Goal: Task Accomplishment & Management: Use online tool/utility

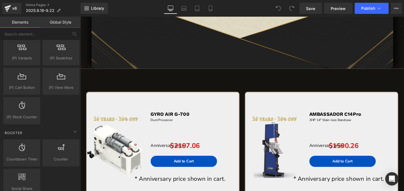
scroll to position [605, 0]
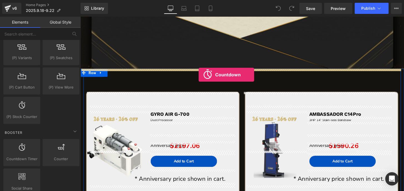
drag, startPoint x: 105, startPoint y: 166, endPoint x: 203, endPoint y: 77, distance: 132.2
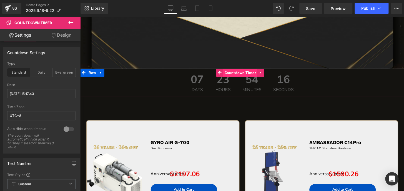
click at [245, 74] on span "Countdown Timer" at bounding box center [246, 75] width 36 height 8
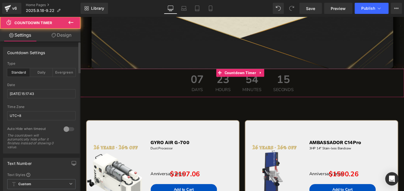
click at [68, 125] on div at bounding box center [68, 129] width 13 height 9
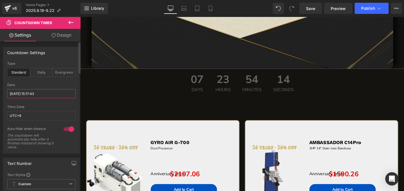
click at [36, 90] on input "2025/9/30 15:17:43" at bounding box center [41, 93] width 68 height 9
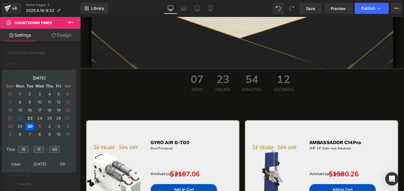
click at [27, 118] on td "23" at bounding box center [30, 118] width 9 height 7
drag, startPoint x: 36, startPoint y: 148, endPoint x: 42, endPoint y: 147, distance: 6.4
click at [42, 147] on input "17" at bounding box center [39, 149] width 11 height 7
type input "0"
drag, startPoint x: 52, startPoint y: 147, endPoint x: 60, endPoint y: 148, distance: 8.7
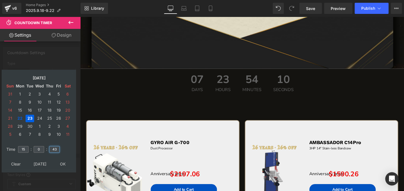
click at [60, 148] on table "Time 15 : 0 : 43" at bounding box center [38, 149] width 69 height 19
type input "0"
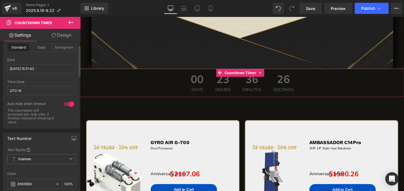
scroll to position [101, 0]
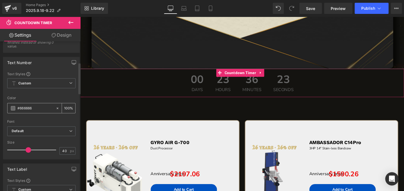
click at [13, 107] on span at bounding box center [13, 108] width 4 height 4
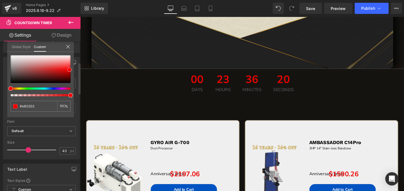
drag, startPoint x: 65, startPoint y: 75, endPoint x: 69, endPoint y: 70, distance: 6.7
click at [69, 70] on div at bounding box center [41, 69] width 60 height 28
drag, startPoint x: 36, startPoint y: 106, endPoint x: 0, endPoint y: 105, distance: 36.1
click at [0, 105] on div "Text Number Text Styles Custom Custom Setup Global Style Custom Setup Global St…" at bounding box center [41, 106] width 83 height 107
type input "#e80202"
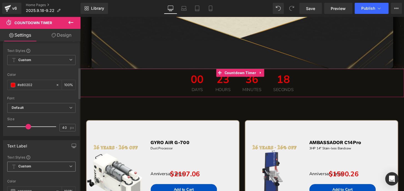
scroll to position [176, 0]
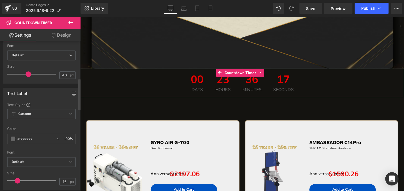
drag, startPoint x: 38, startPoint y: 139, endPoint x: 0, endPoint y: 138, distance: 37.7
click at [3, 138] on div "Text Styles Custom Custom Setup Global Style Custom Setup Global Style rgb(102,…" at bounding box center [41, 145] width 76 height 87
paste input "e80202"
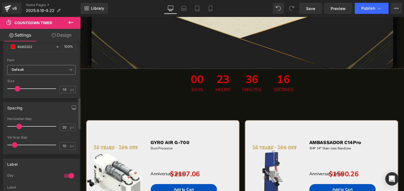
scroll to position [278, 0]
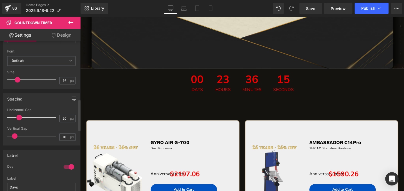
type input "#e80202"
click at [65, 165] on div at bounding box center [68, 166] width 13 height 9
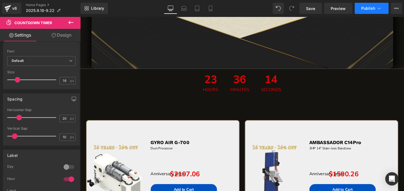
click at [371, 8] on span "Publish" at bounding box center [368, 8] width 14 height 4
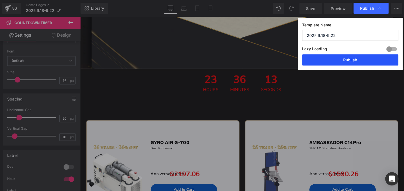
click at [368, 59] on button "Publish" at bounding box center [350, 59] width 96 height 11
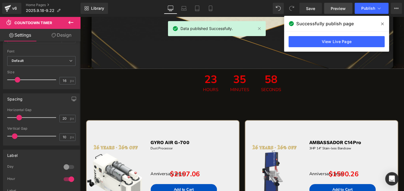
click at [329, 10] on link "Preview" at bounding box center [338, 8] width 28 height 11
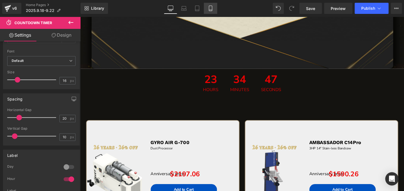
click at [211, 7] on icon at bounding box center [211, 9] width 6 height 6
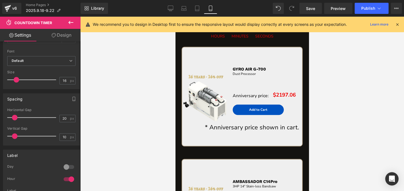
scroll to position [314, 0]
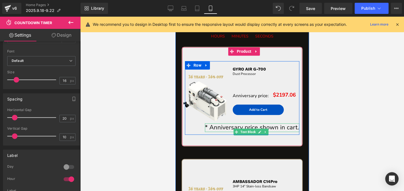
click at [275, 130] on span "* Anniversary price shown in cart." at bounding box center [252, 127] width 94 height 8
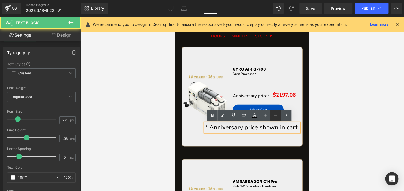
click at [273, 115] on icon at bounding box center [275, 115] width 7 height 7
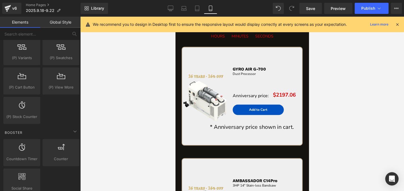
click at [313, 110] on div at bounding box center [242, 104] width 324 height 174
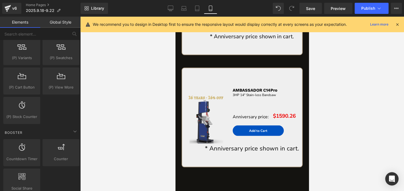
scroll to position [415, 0]
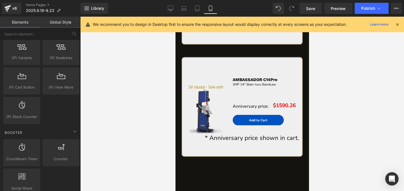
click at [276, 136] on span "* Anniversary price shown in cart." at bounding box center [252, 137] width 94 height 8
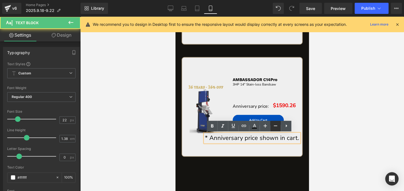
click at [274, 126] on icon at bounding box center [275, 125] width 7 height 7
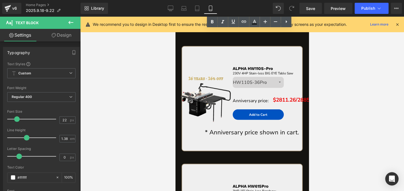
scroll to position [593, 0]
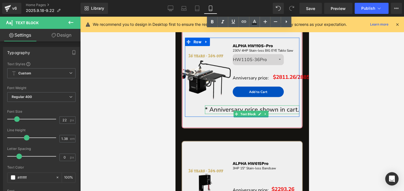
click at [262, 110] on span "* Anniversary price shown in cart." at bounding box center [252, 109] width 94 height 8
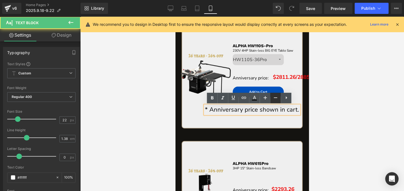
click at [273, 97] on icon at bounding box center [275, 97] width 7 height 7
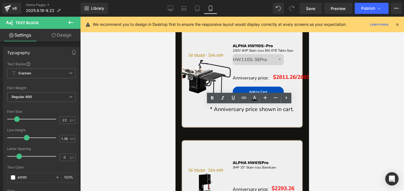
click at [314, 110] on div at bounding box center [242, 104] width 324 height 174
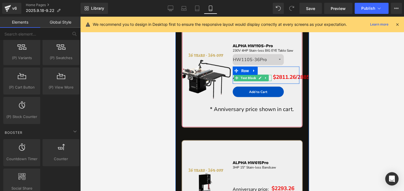
click at [257, 75] on link at bounding box center [260, 78] width 6 height 7
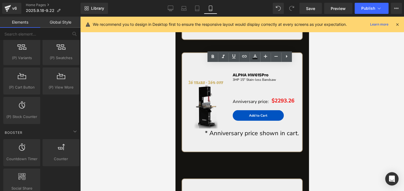
scroll to position [694, 0]
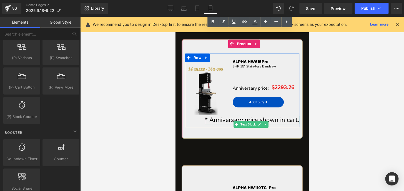
click at [270, 120] on span "* Anniversary price shown in cart." at bounding box center [252, 120] width 94 height 8
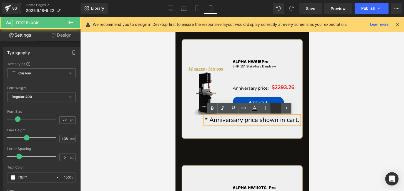
click at [276, 107] on icon at bounding box center [275, 108] width 7 height 7
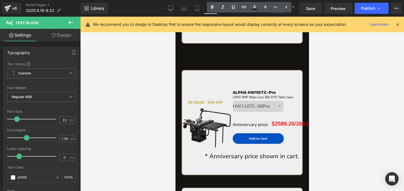
scroll to position [795, 0]
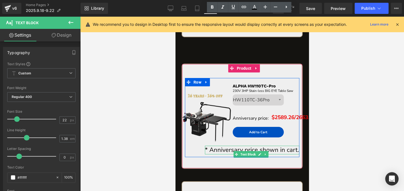
click at [281, 151] on span "* Anniversary price shown in cart." at bounding box center [252, 150] width 94 height 8
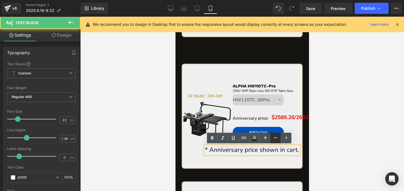
click at [273, 138] on icon at bounding box center [275, 137] width 7 height 7
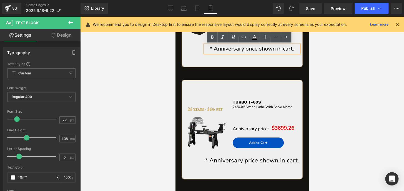
scroll to position [896, 0]
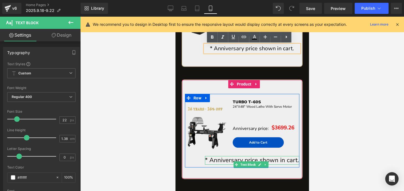
click at [273, 162] on span "* Anniversary price shown in cart." at bounding box center [252, 160] width 94 height 8
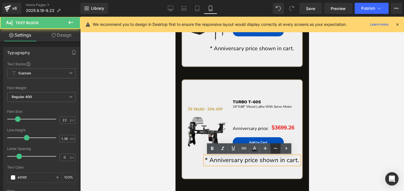
click at [276, 148] on icon at bounding box center [275, 148] width 3 height 1
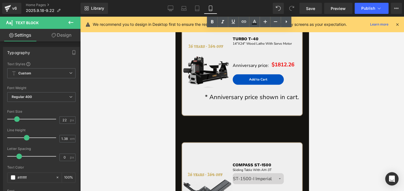
scroll to position [1198, 0]
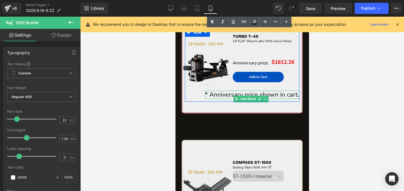
click at [276, 99] on span "* Anniversary price shown in cart." at bounding box center [252, 94] width 94 height 8
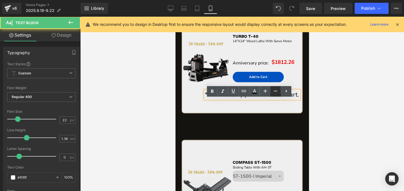
click at [274, 91] on icon at bounding box center [275, 91] width 7 height 7
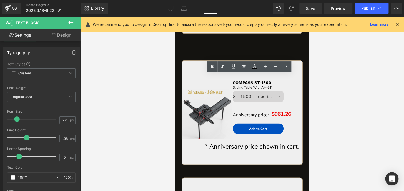
scroll to position [1281, 0]
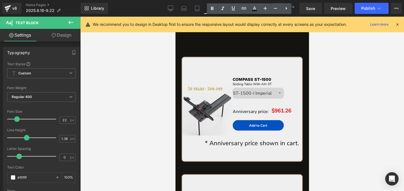
click at [276, 147] on span "* Anniversary price shown in cart." at bounding box center [252, 143] width 94 height 8
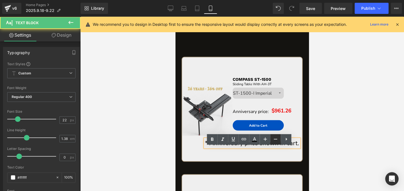
click at [276, 140] on icon at bounding box center [275, 139] width 7 height 7
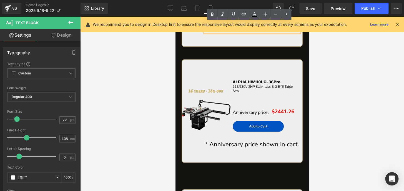
scroll to position [1407, 0]
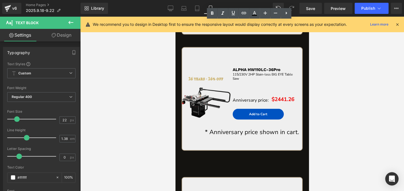
click at [276, 136] on span "* Anniversary price shown in cart." at bounding box center [252, 132] width 94 height 8
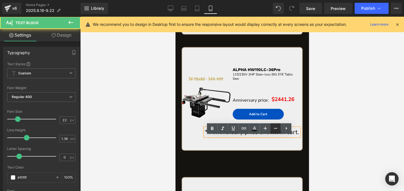
click at [276, 127] on icon at bounding box center [275, 128] width 7 height 7
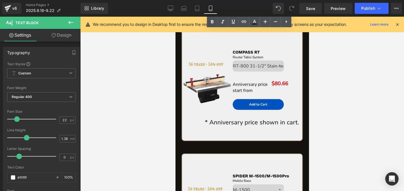
scroll to position [1554, 0]
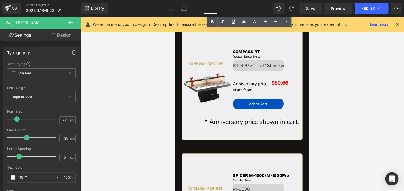
click at [271, 126] on span "* Anniversary price shown in cart." at bounding box center [252, 122] width 94 height 8
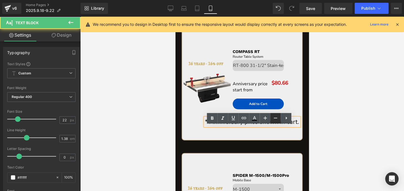
click at [274, 118] on icon at bounding box center [275, 118] width 3 height 1
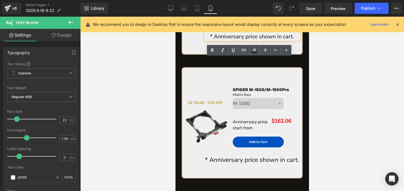
scroll to position [1669, 0]
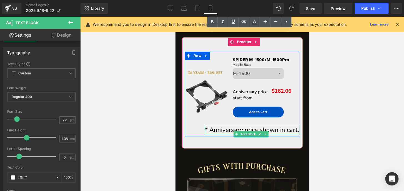
click at [272, 134] on span "* Anniversary price shown in cart." at bounding box center [252, 130] width 94 height 8
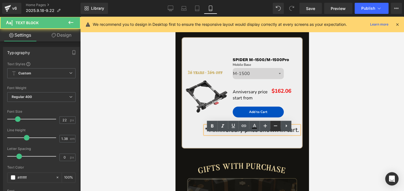
click at [276, 127] on icon at bounding box center [275, 125] width 7 height 7
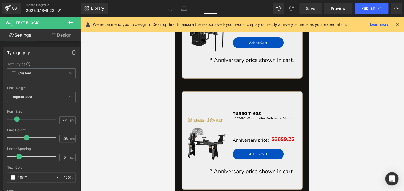
scroll to position [786, 0]
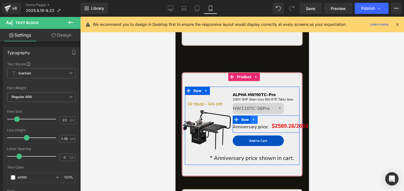
click at [252, 123] on link at bounding box center [253, 119] width 7 height 8
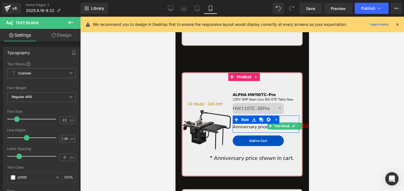
click at [281, 130] on div "Anniversary price: Text Block $2589.26/2663.26 Text Block Row" at bounding box center [266, 123] width 67 height 17
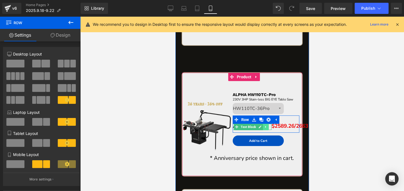
click at [264, 127] on icon at bounding box center [265, 126] width 3 height 3
click at [292, 126] on icon at bounding box center [293, 126] width 3 height 3
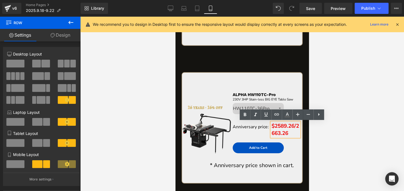
click at [294, 126] on p "$2589.26/2663.26" at bounding box center [285, 129] width 28 height 14
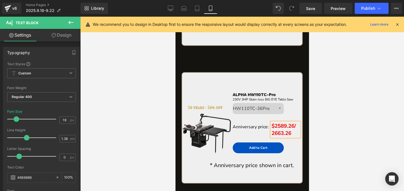
click at [299, 147] on div "Sale Off (P) Image ALPHA HW110TC-Pro Text Block 230V 3HP Stain-less BIG EYE Tab…" at bounding box center [242, 134] width 127 height 124
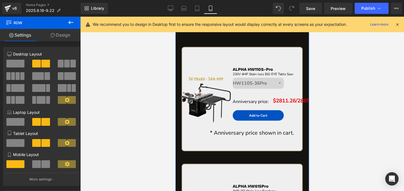
scroll to position [559, 0]
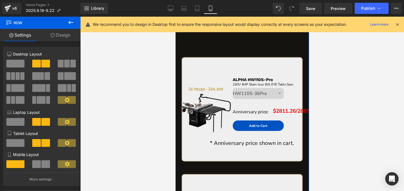
click at [295, 111] on div "Anniversary price: Text Block $2811.26/2885.26 Text Block Row" at bounding box center [266, 108] width 67 height 17
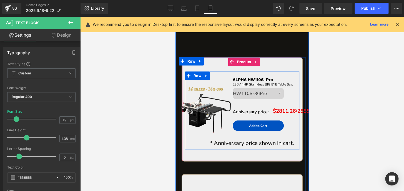
click at [292, 110] on icon at bounding box center [293, 110] width 3 height 3
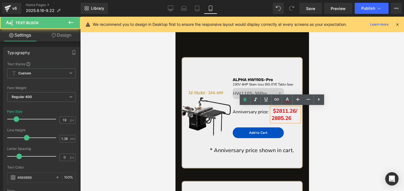
click at [293, 112] on span "$2811.26/2885.26" at bounding box center [284, 114] width 26 height 14
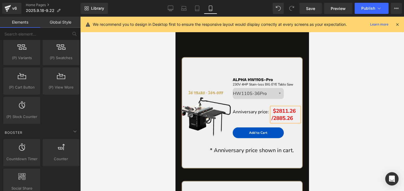
click at [326, 113] on div at bounding box center [242, 104] width 324 height 174
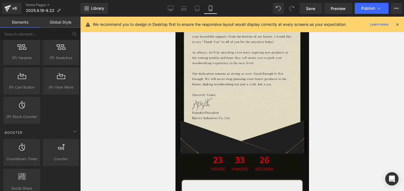
scroll to position [180, 0]
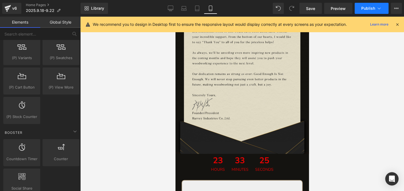
click at [359, 7] on button "Publish" at bounding box center [371, 8] width 34 height 11
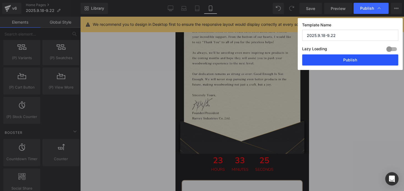
click at [353, 61] on button "Publish" at bounding box center [350, 59] width 96 height 11
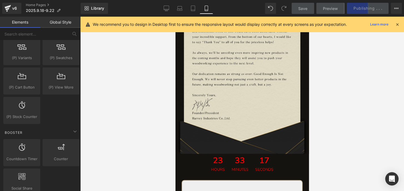
click at [397, 23] on icon at bounding box center [397, 24] width 5 height 5
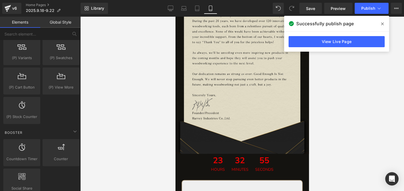
click at [365, 65] on div at bounding box center [242, 104] width 324 height 174
click at [364, 66] on div at bounding box center [242, 104] width 324 height 174
click at [333, 8] on span "Preview" at bounding box center [338, 9] width 15 height 6
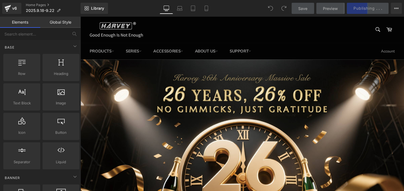
scroll to position [807, 0]
